Goal: Information Seeking & Learning: Learn about a topic

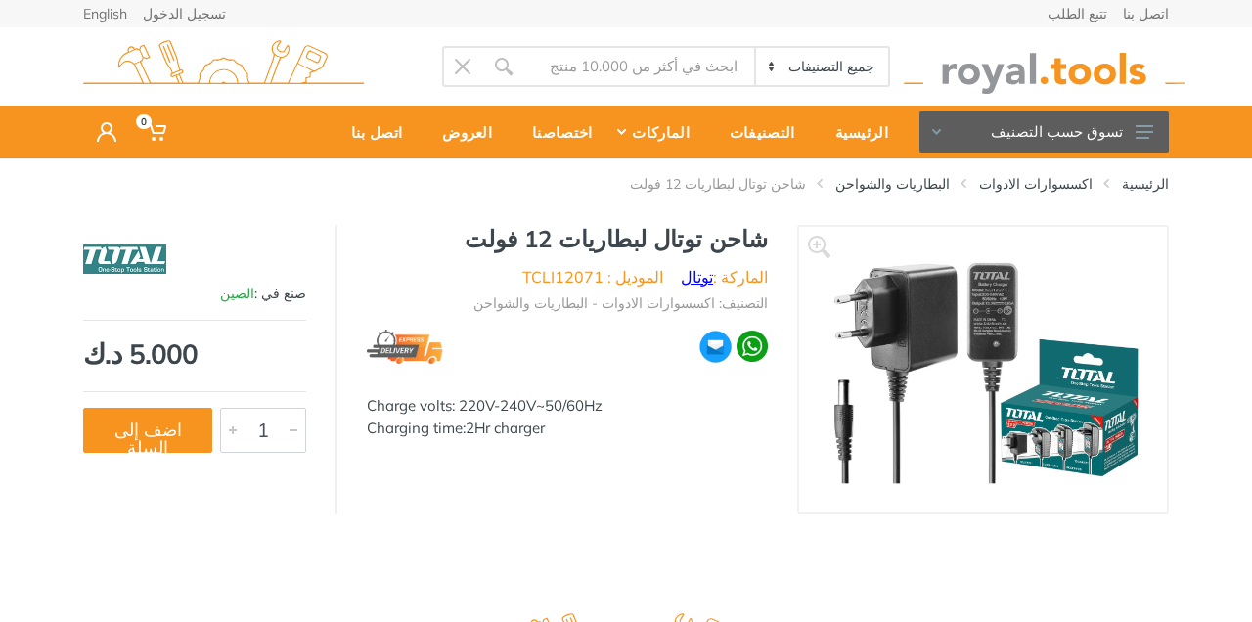
click at [699, 273] on link "توتال" at bounding box center [697, 277] width 32 height 20
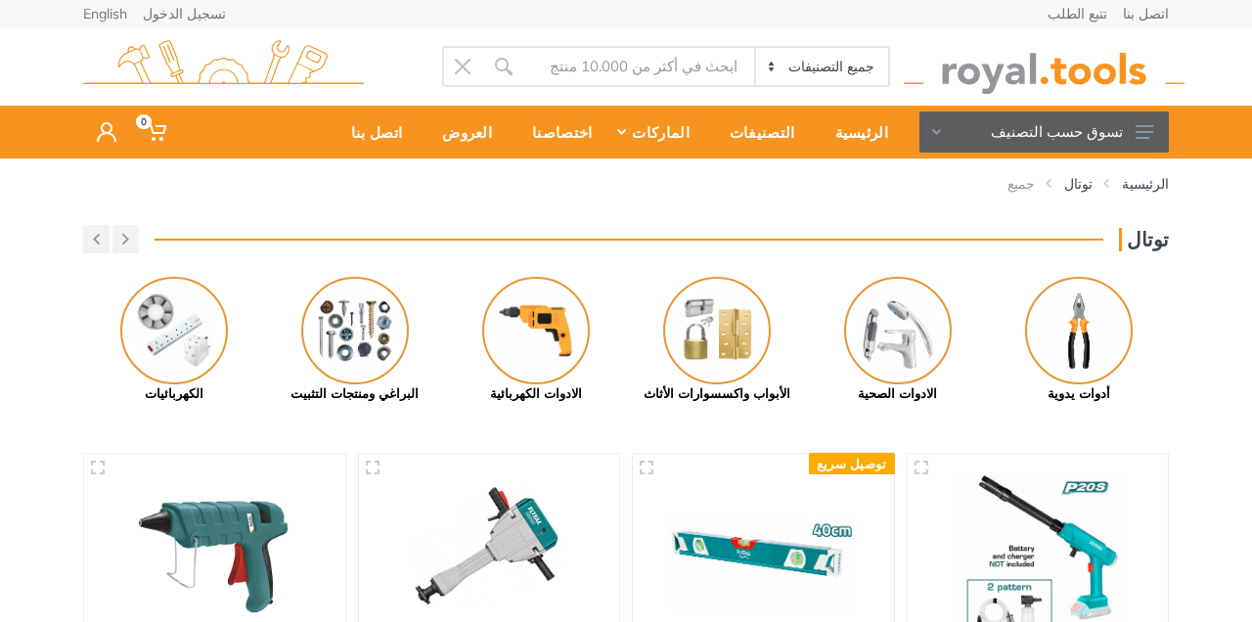
click at [630, 66] on input "Site search" at bounding box center [639, 66] width 230 height 41
type input "د"
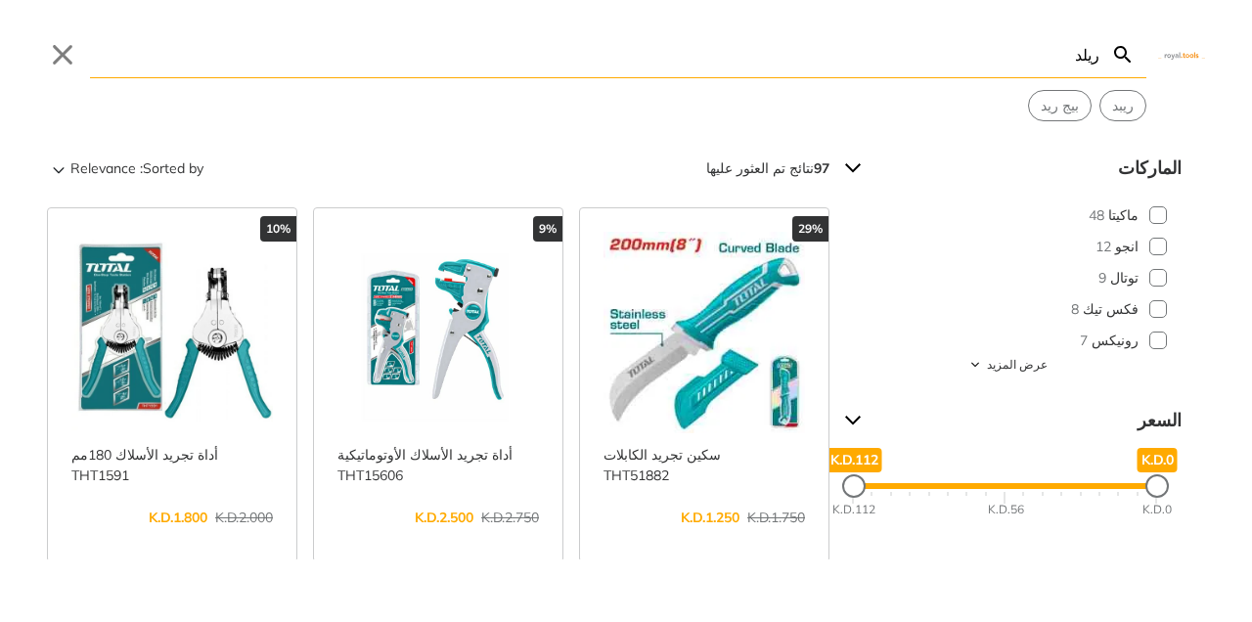
click at [1039, 55] on input "ريلد" at bounding box center [594, 54] width 1009 height 46
type input "ر"
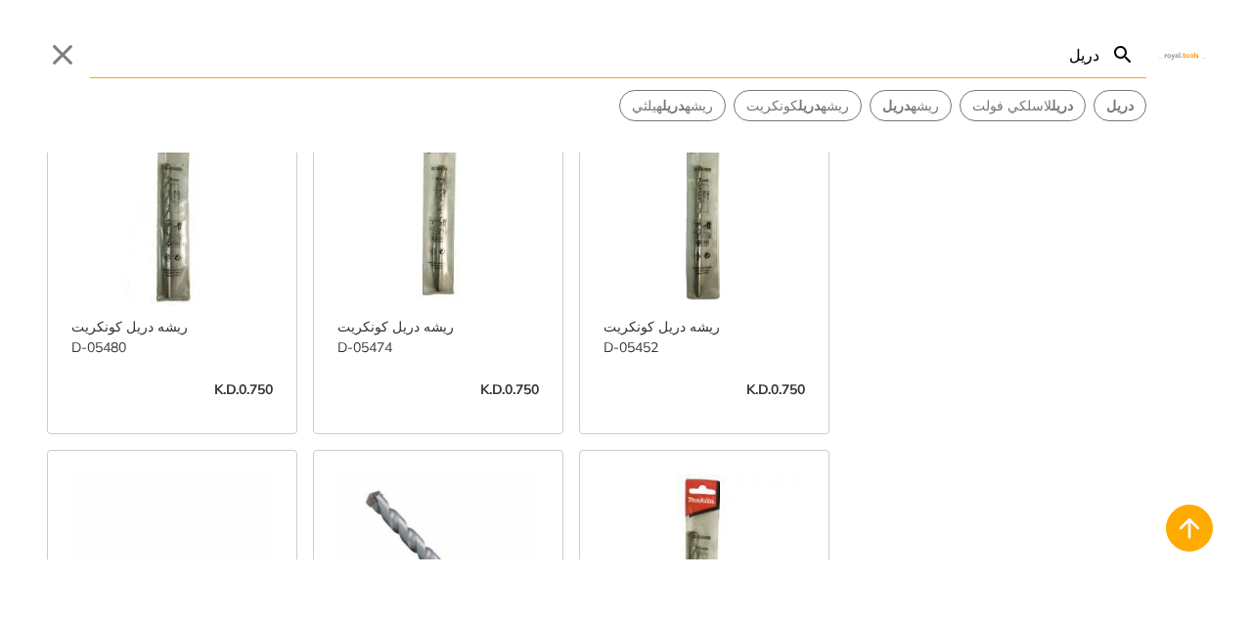
scroll to position [2288, 0]
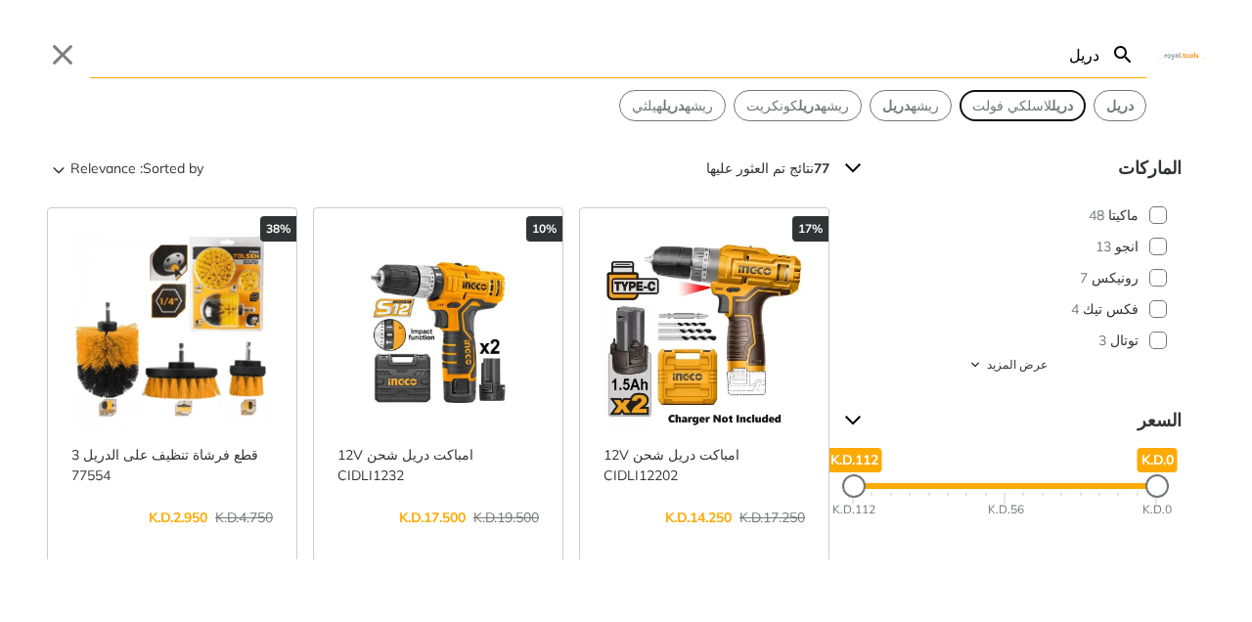
click at [1045, 106] on span "دريل لاسلكي فولت" at bounding box center [1022, 106] width 101 height 21
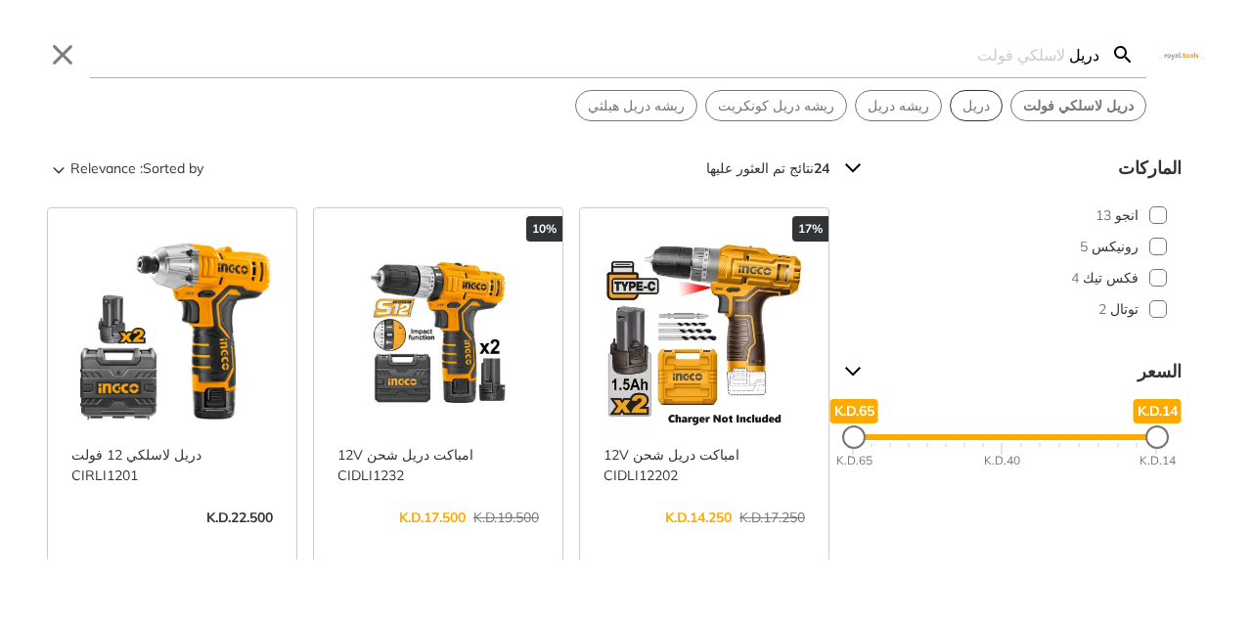
type input "دريل لاسلكي فولت"
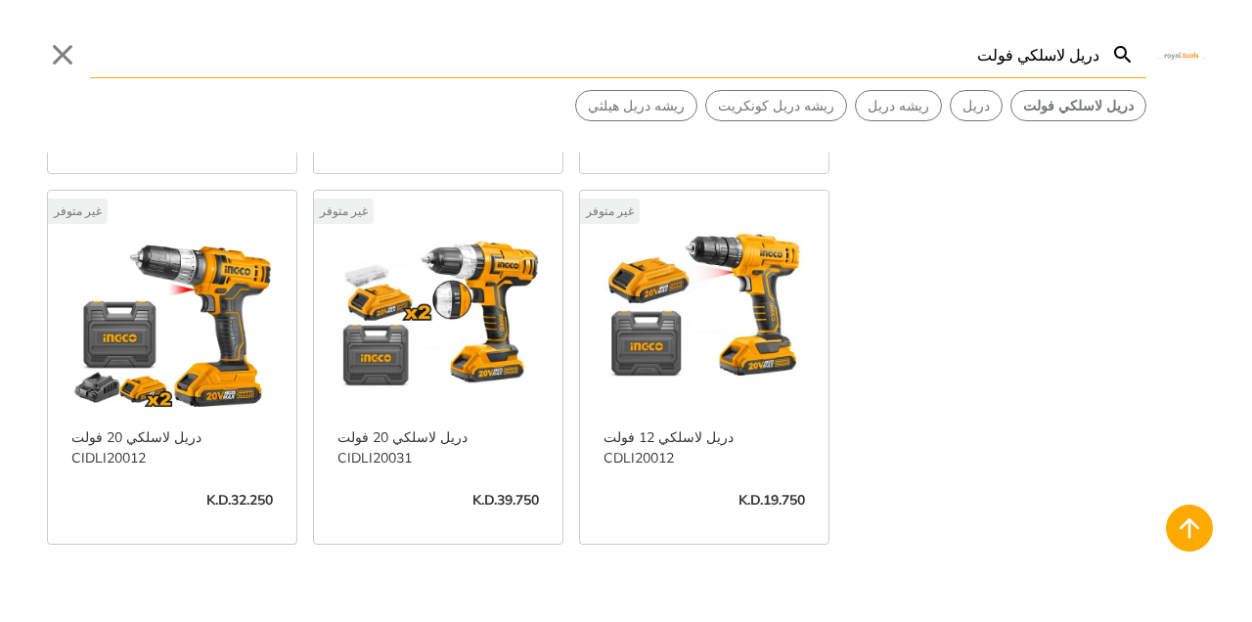
scroll to position [2047, 0]
